Goal: Task Accomplishment & Management: Manage account settings

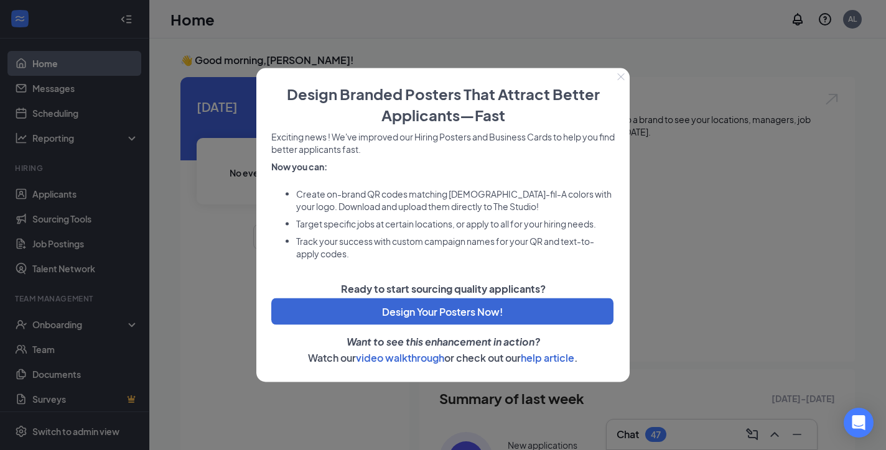
click at [619, 76] on icon "Close" at bounding box center [620, 76] width 7 height 7
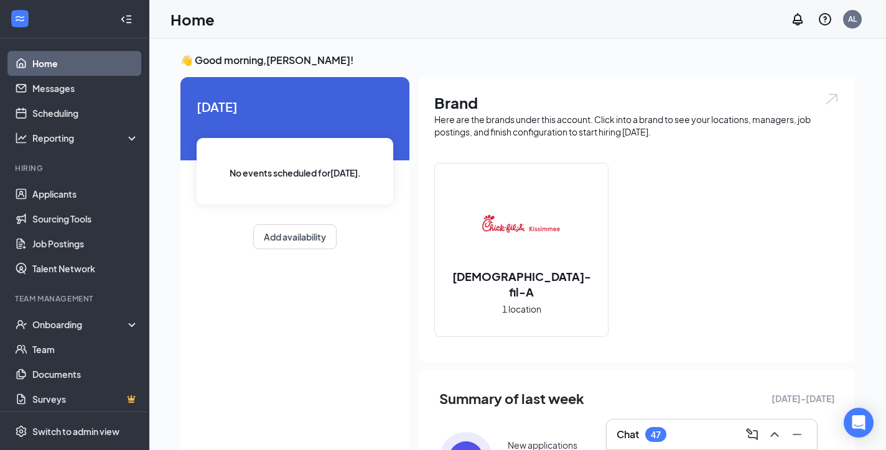
click at [673, 435] on div "Chat 47" at bounding box center [711, 435] width 190 height 20
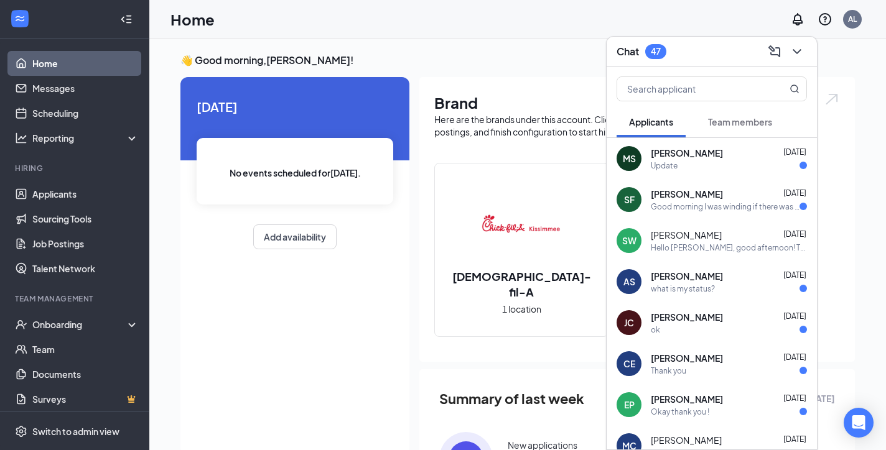
click at [744, 123] on span "Team members" at bounding box center [740, 121] width 64 height 11
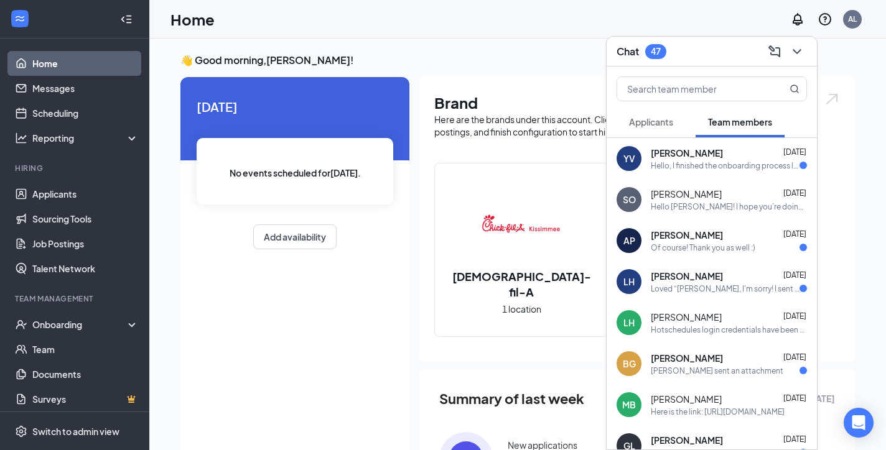
click at [694, 238] on span "[PERSON_NAME]" at bounding box center [686, 235] width 72 height 12
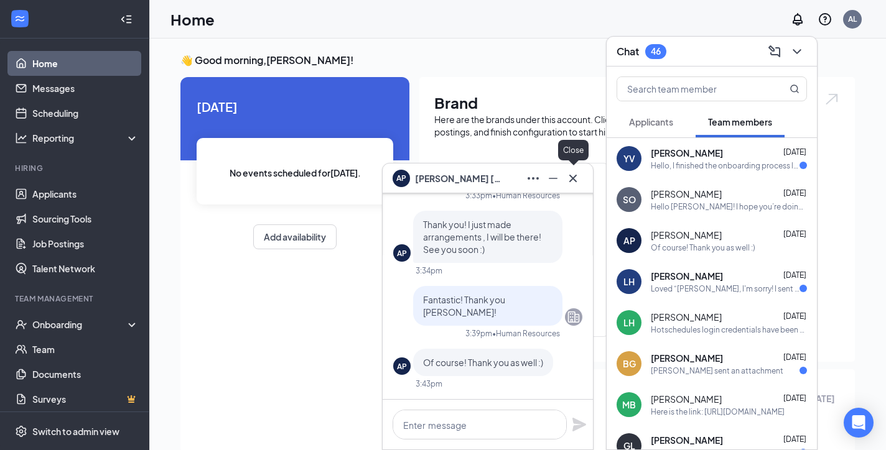
click at [575, 183] on icon "Cross" at bounding box center [572, 178] width 15 height 15
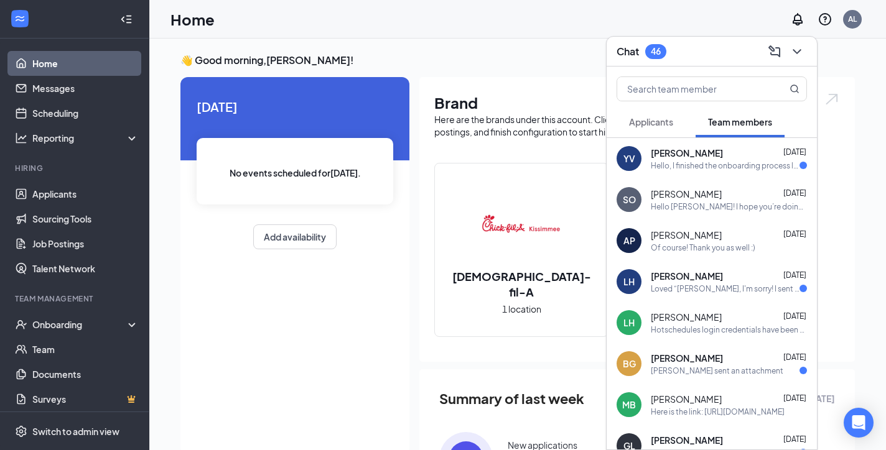
click at [679, 326] on div "Hotschedules login credentials have been sent to your email - [EMAIL_ADDRESS][P…" at bounding box center [728, 330] width 156 height 11
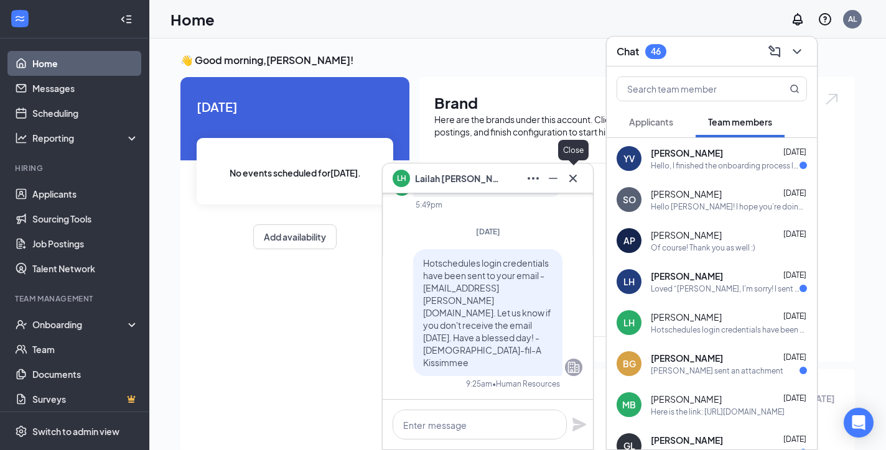
click at [568, 183] on icon "Cross" at bounding box center [572, 178] width 15 height 15
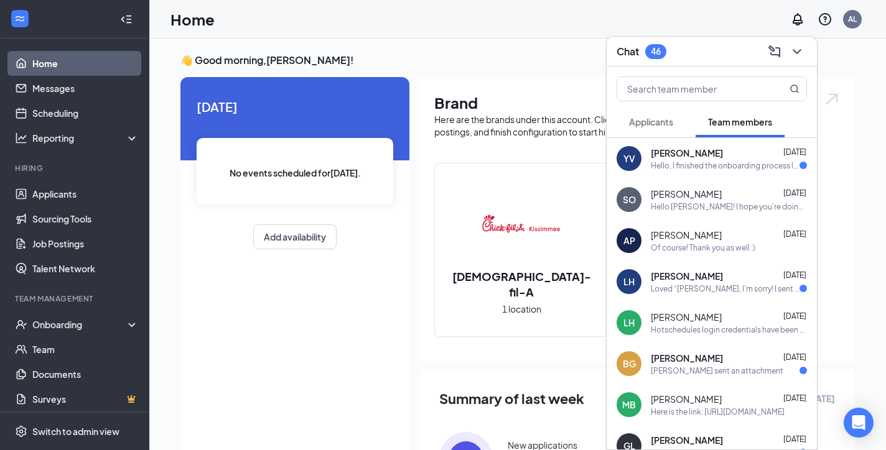
click at [676, 210] on div "Hello [PERSON_NAME]! I hope you’re doing well. Just a friendly reminder to comp…" at bounding box center [728, 206] width 156 height 11
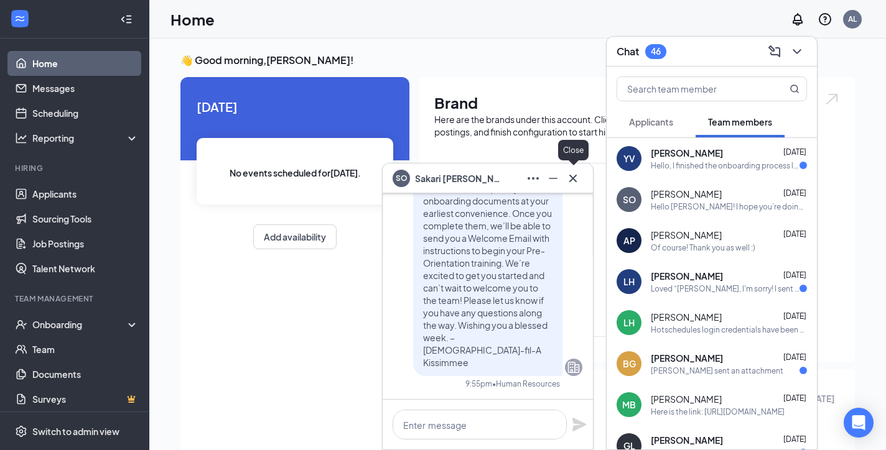
click at [578, 182] on icon "Cross" at bounding box center [572, 178] width 15 height 15
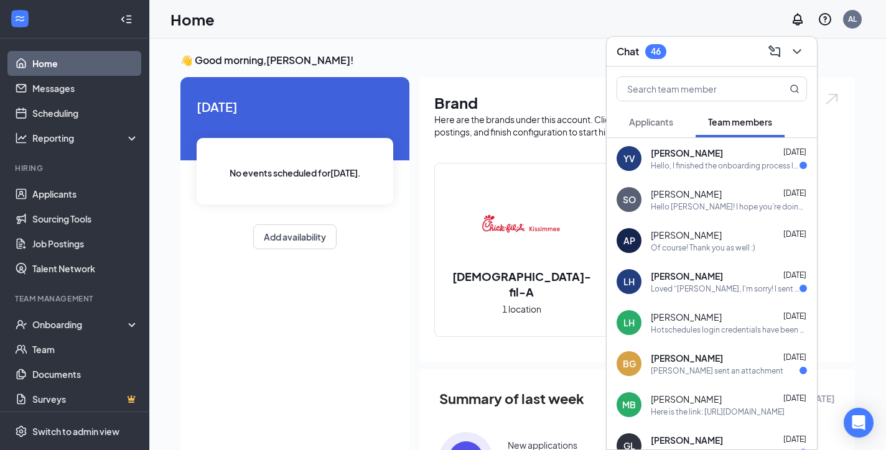
click at [645, 173] on div "YV [PERSON_NAME] [DATE] Hello, I finished the onboarding process last night and…" at bounding box center [711, 158] width 210 height 41
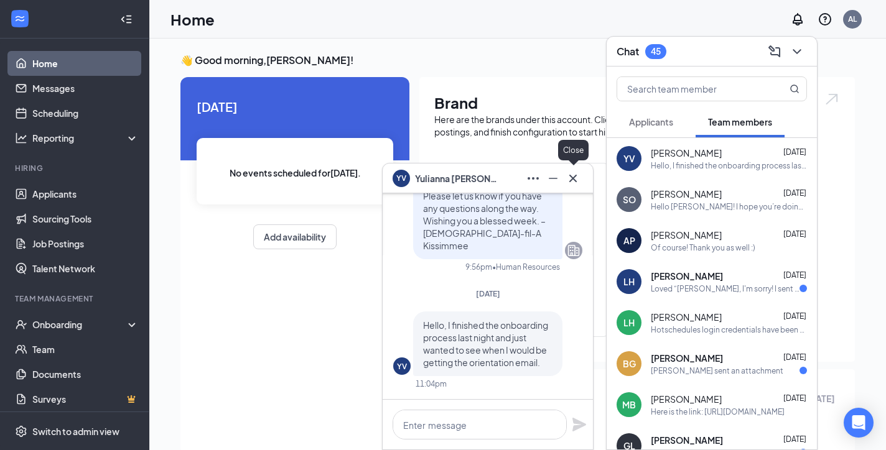
click at [578, 178] on icon "Cross" at bounding box center [572, 178] width 15 height 15
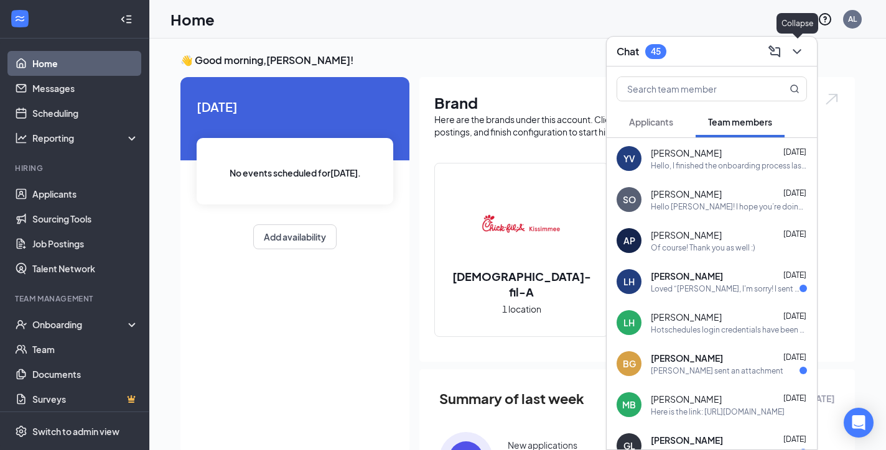
click at [797, 52] on icon "ChevronDown" at bounding box center [796, 51] width 8 height 5
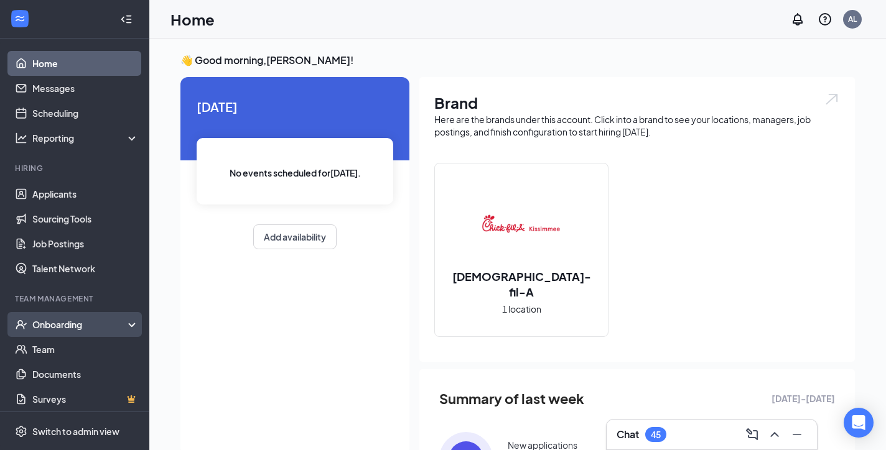
click at [77, 323] on div "Onboarding" at bounding box center [80, 324] width 96 height 12
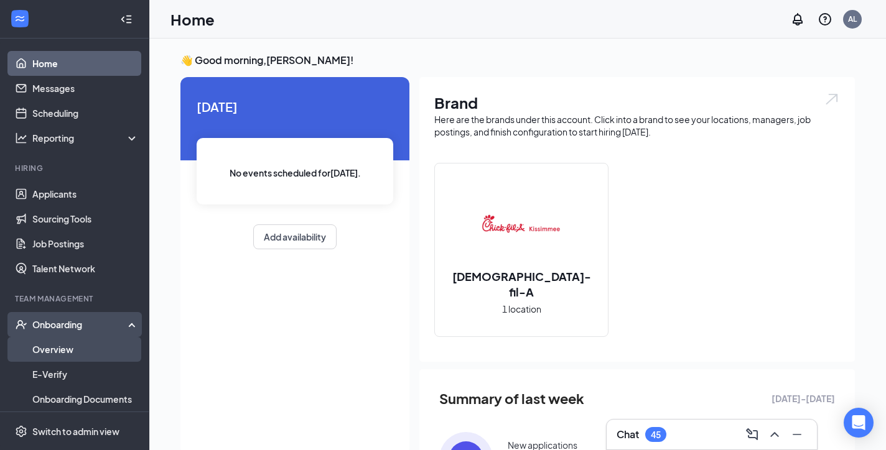
click at [65, 353] on link "Overview" at bounding box center [85, 349] width 106 height 25
